Goal: Task Accomplishment & Management: Use online tool/utility

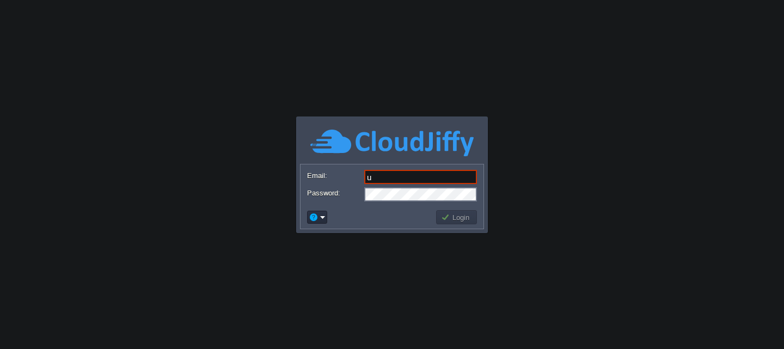
type input "[EMAIL_ADDRESS][DOMAIN_NAME]"
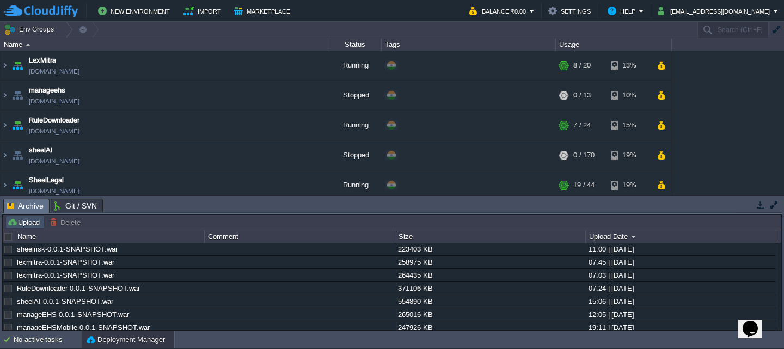
click at [24, 225] on button "Upload" at bounding box center [25, 222] width 36 height 10
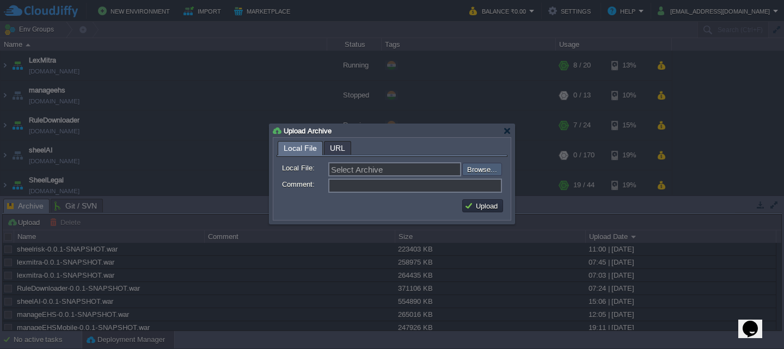
click at [464, 168] on input "file" at bounding box center [433, 169] width 138 height 13
type input "C:\fakepath\sheelrisk-0.0.1-SNAPSHOT.war"
type input "sheelrisk-0.0.1-SNAPSHOT.war"
click at [479, 206] on button "Upload" at bounding box center [482, 206] width 36 height 10
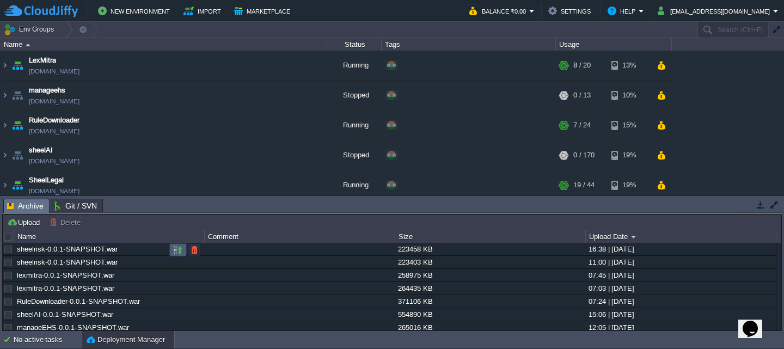
click at [180, 256] on td at bounding box center [177, 249] width 17 height 13
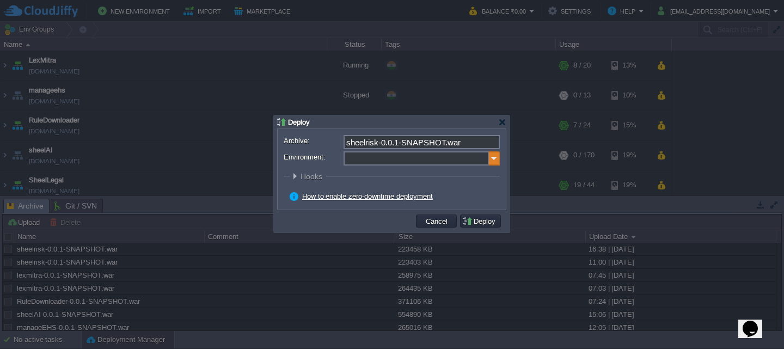
click at [498, 164] on img at bounding box center [494, 158] width 11 height 14
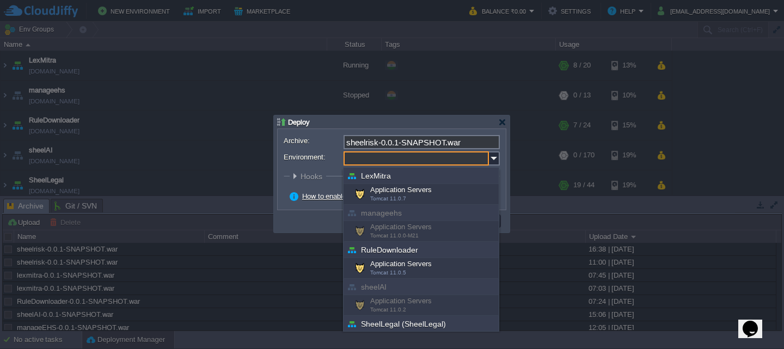
scroll to position [96, 0]
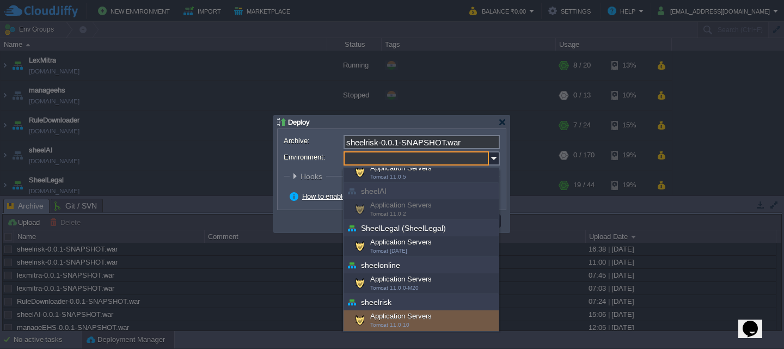
click at [421, 318] on div "Application Servers Tomcat 11.0.10" at bounding box center [420, 320] width 155 height 21
type input "Application Servers (sheelrisk)"
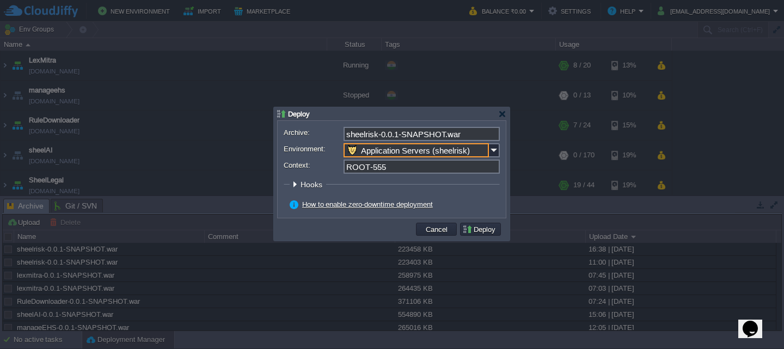
click at [406, 167] on input "ROOT-555" at bounding box center [421, 166] width 156 height 14
type input "ROOT"
click at [482, 233] on button "Deploy" at bounding box center [480, 229] width 36 height 10
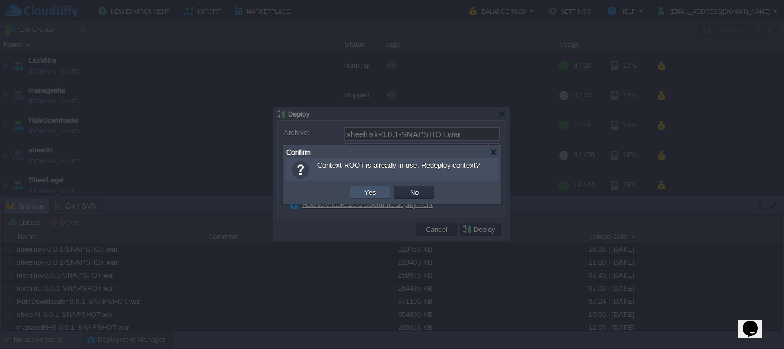
click at [365, 189] on button "Yes" at bounding box center [370, 192] width 19 height 10
